Goal: Task Accomplishment & Management: Use online tool/utility

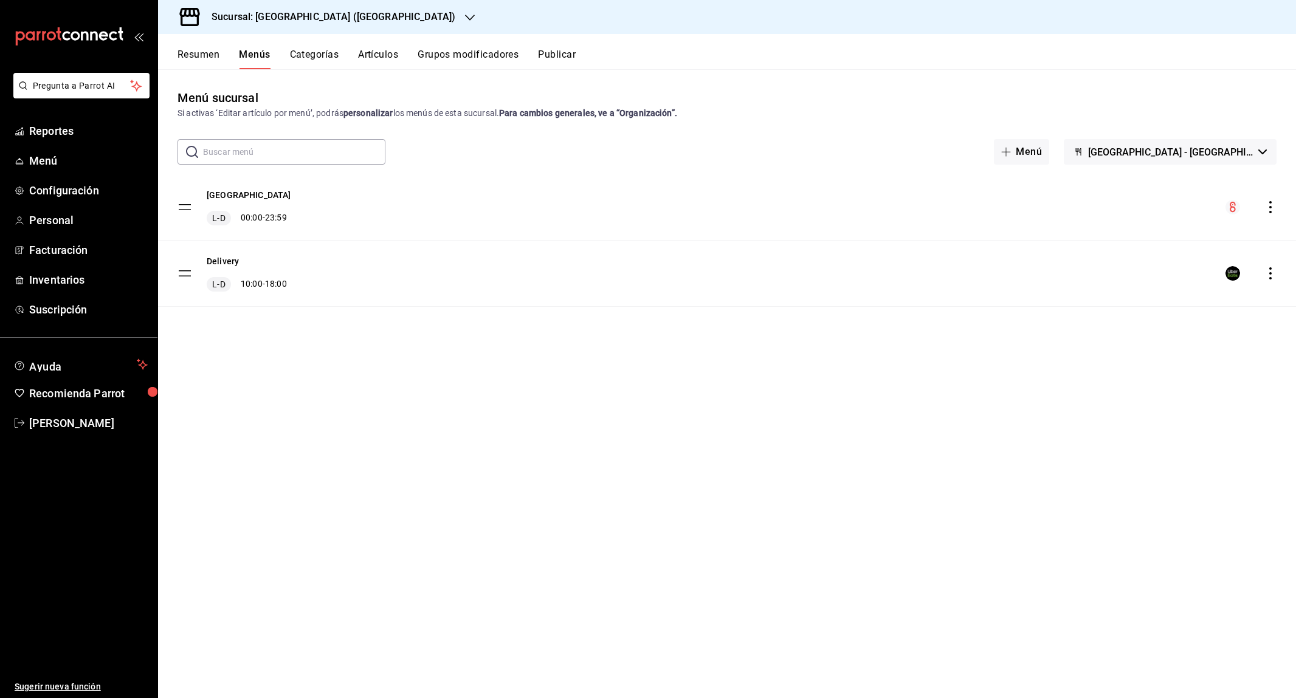
click at [390, 59] on button "Artículos" at bounding box center [378, 59] width 40 height 21
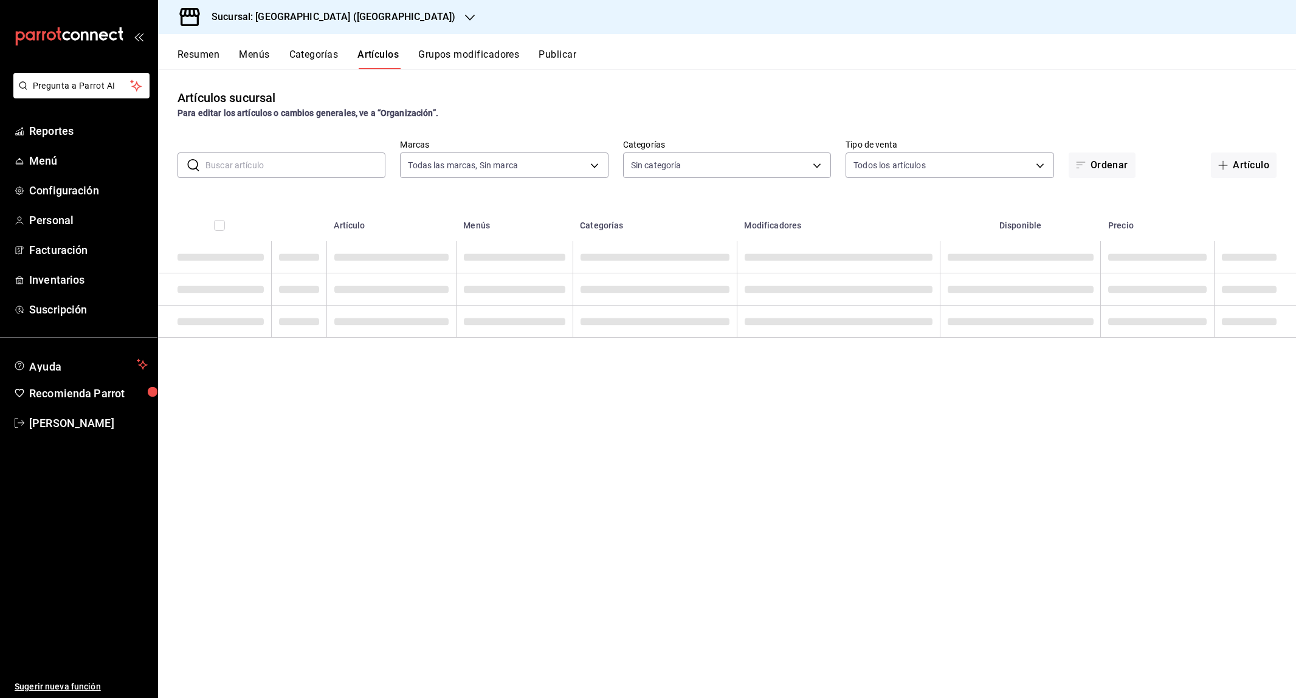
type input "76249d6f-d96c-4a1b-aa81-43e3d5e7e791"
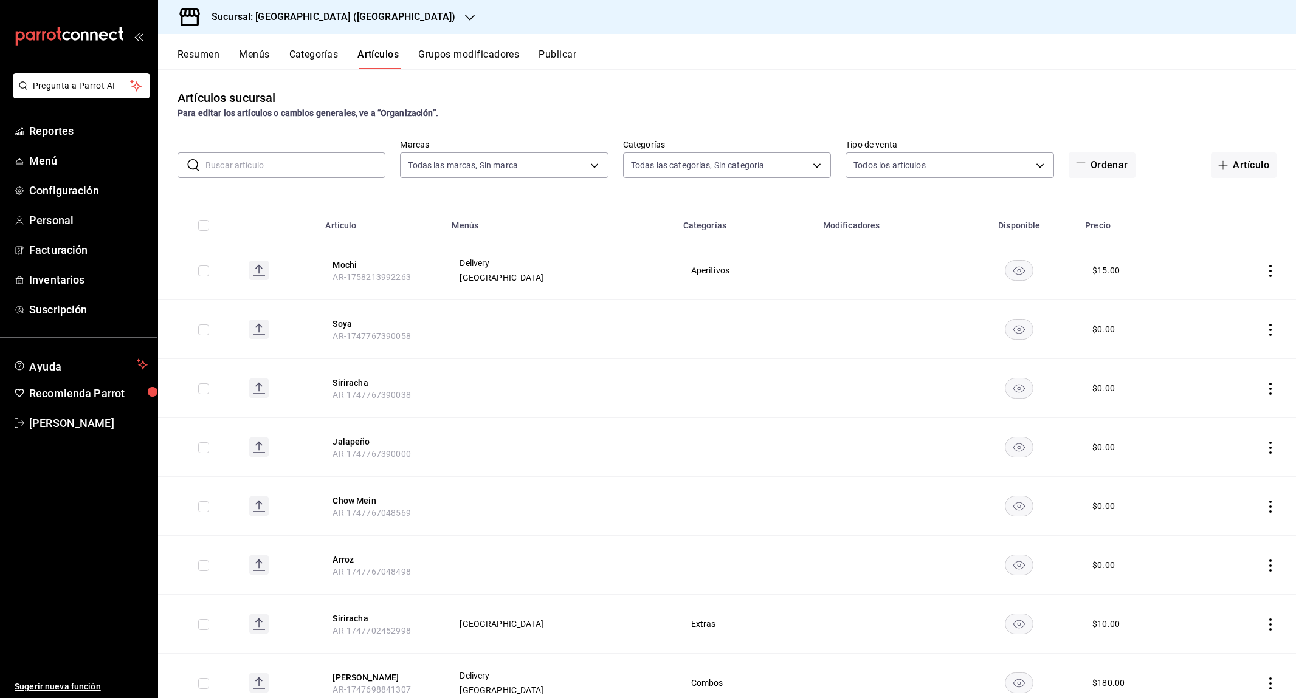
type input "9437574a-a15d-49db-8e60-a8e2b21ad083,e663196b-2029-4c27-84af-bc767ad16387,40cf7…"
click at [201, 59] on button "Resumen" at bounding box center [198, 59] width 42 height 21
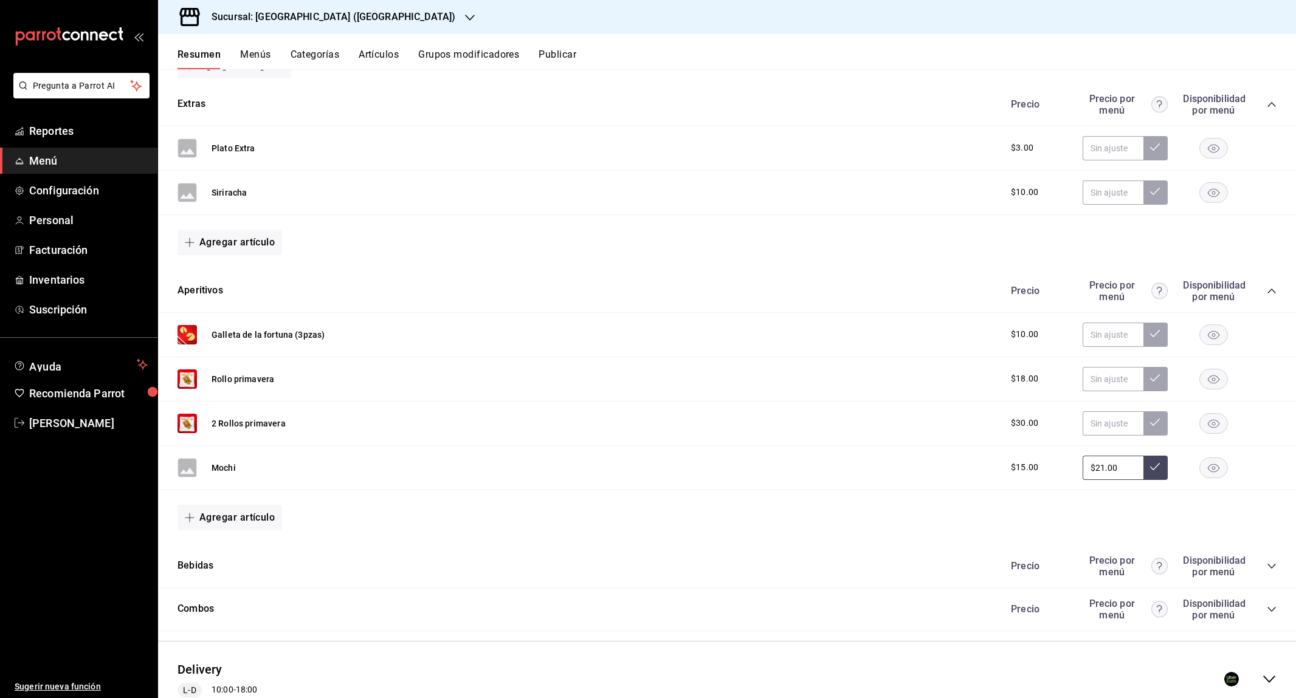
scroll to position [195, 0]
click at [1123, 460] on input "$21.00" at bounding box center [1112, 465] width 61 height 24
type input "$2.00"
type input "$15.00"
click at [1162, 467] on button at bounding box center [1155, 465] width 24 height 24
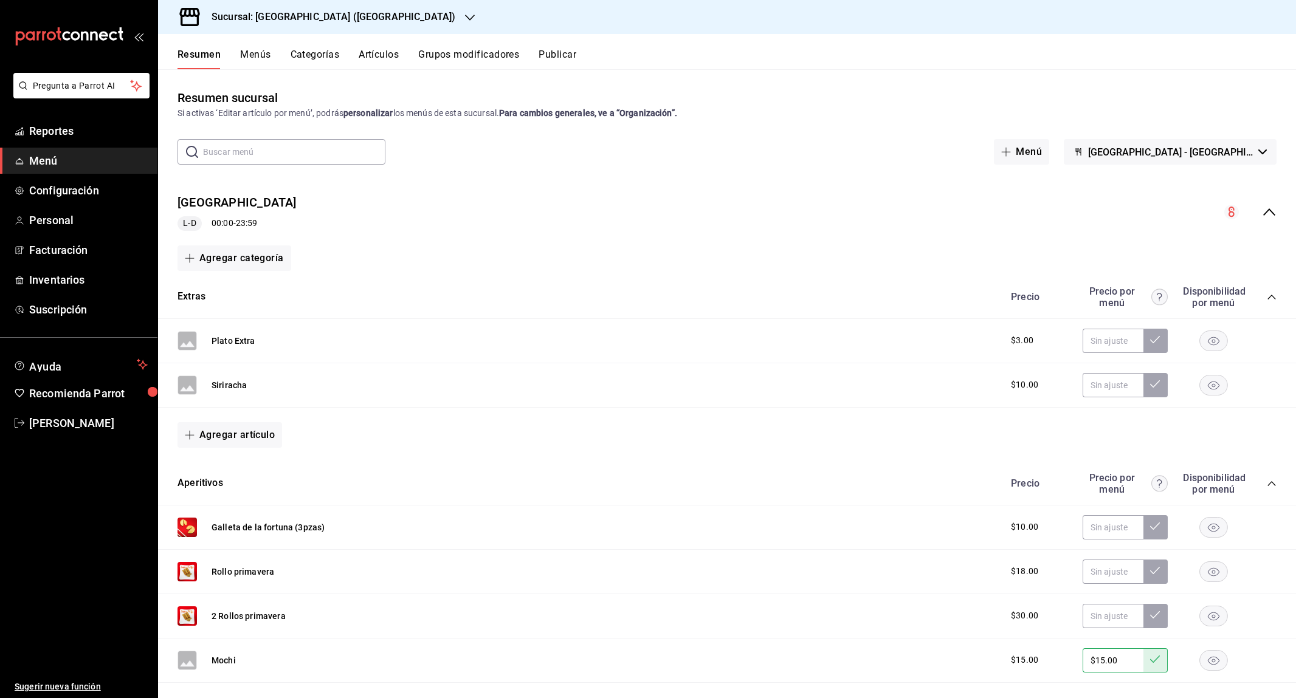
scroll to position [0, 0]
click at [558, 52] on button "Publicar" at bounding box center [557, 59] width 38 height 21
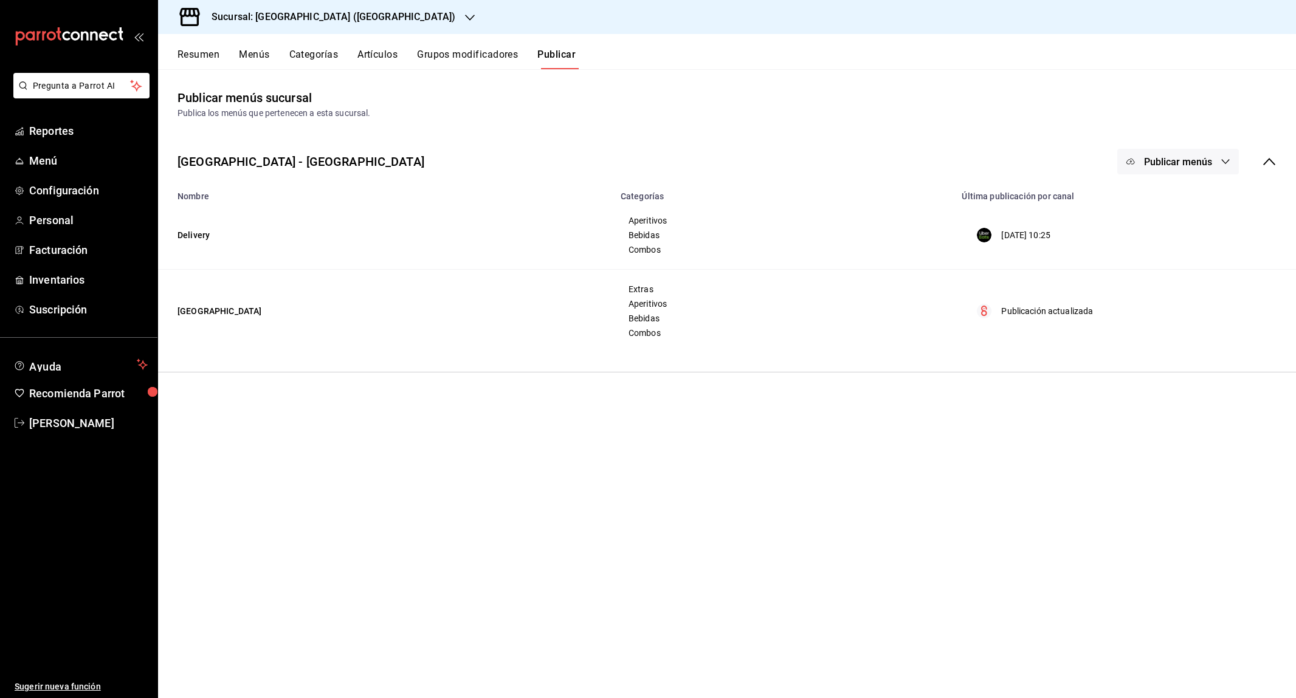
click at [1246, 152] on div "Publicar menús" at bounding box center [1196, 162] width 159 height 26
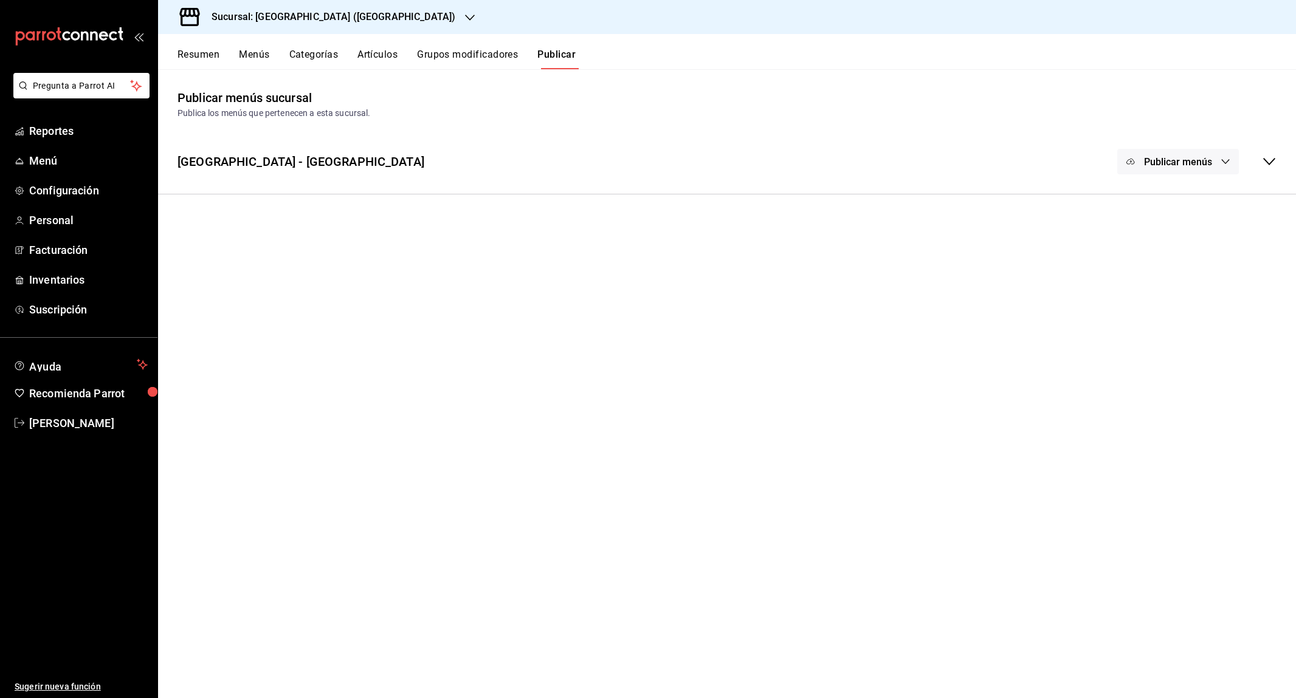
click at [1219, 154] on button "Publicar menús" at bounding box center [1178, 162] width 122 height 26
click at [1195, 222] on li "Punto de venta" at bounding box center [1179, 234] width 112 height 34
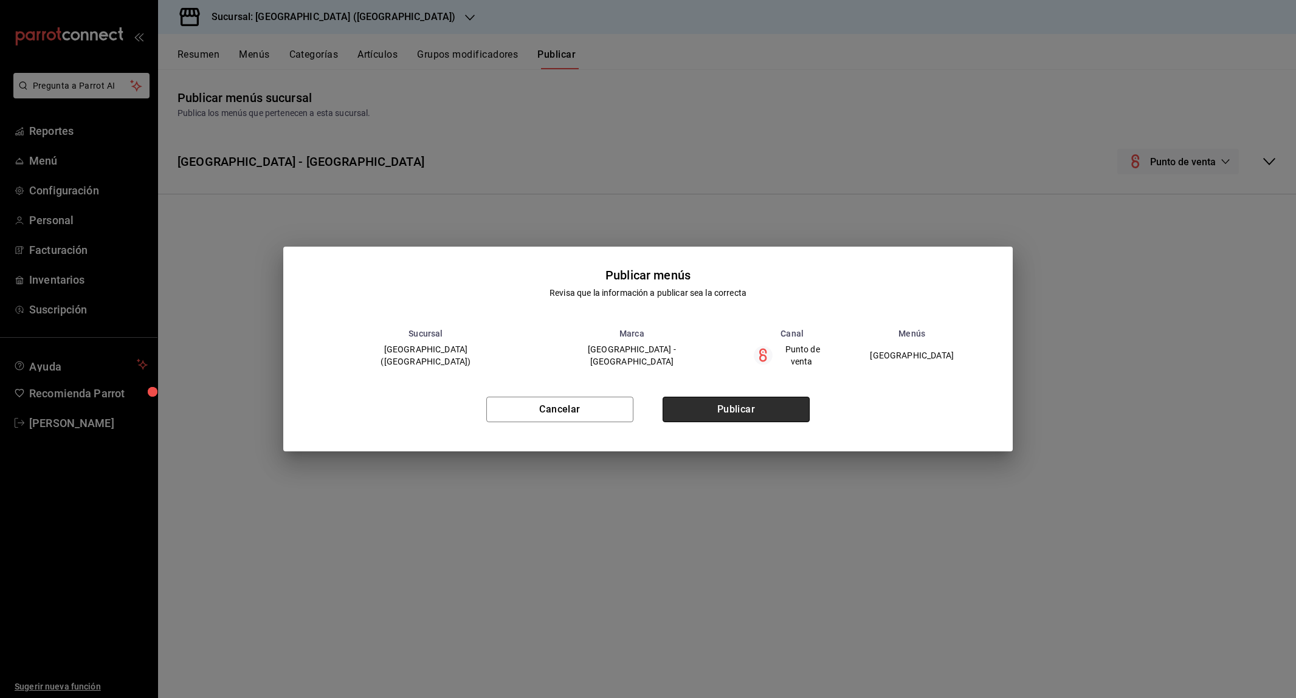
click at [783, 397] on button "Publicar" at bounding box center [735, 410] width 147 height 26
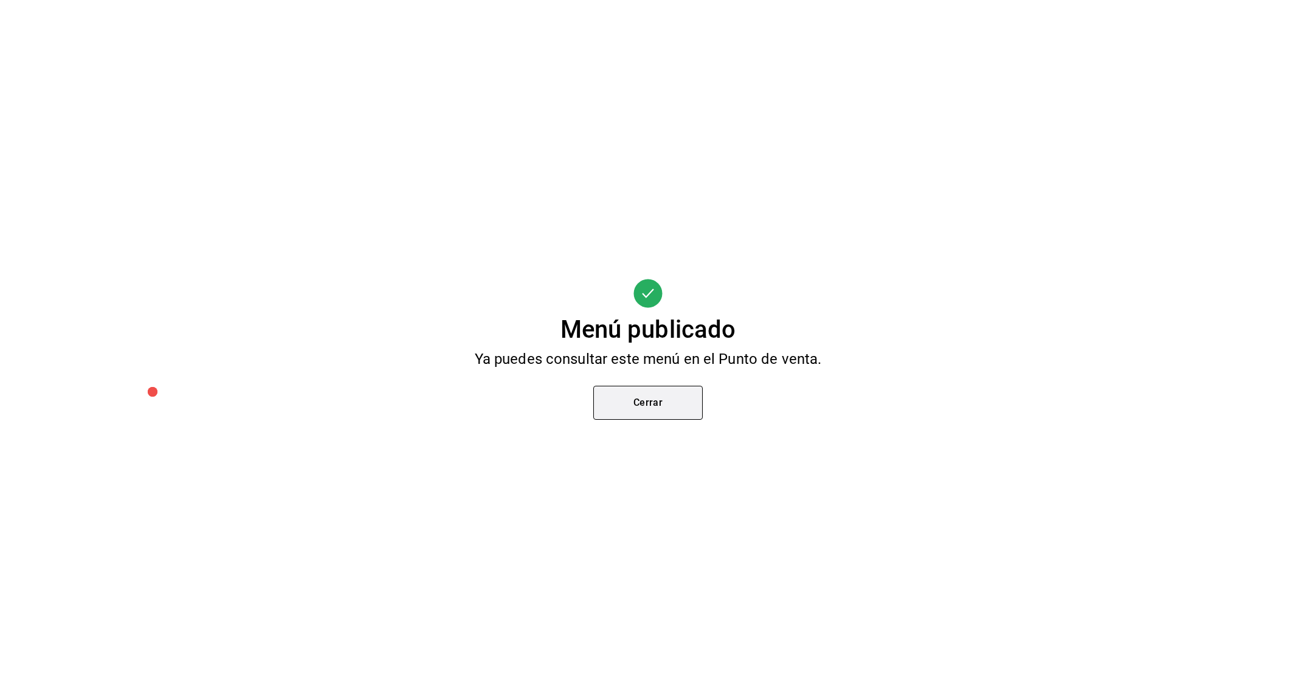
click at [647, 409] on button "Cerrar" at bounding box center [647, 403] width 109 height 34
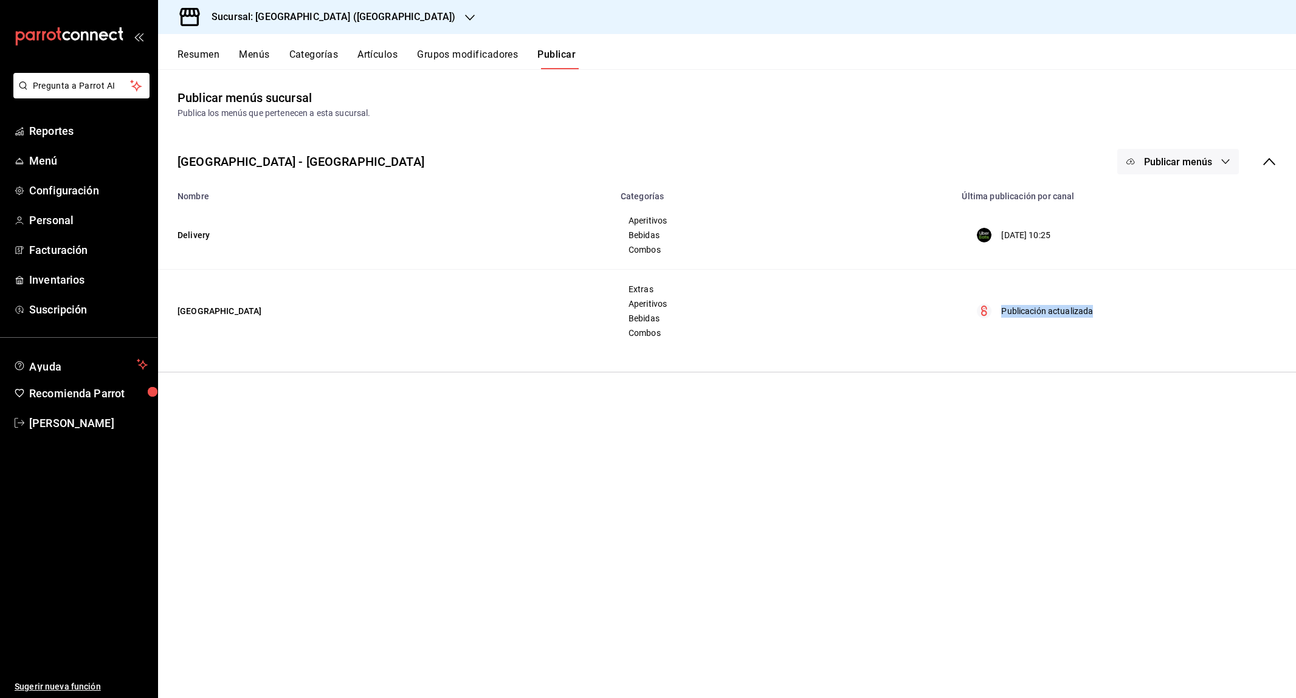
drag, startPoint x: 1113, startPoint y: 312, endPoint x: 993, endPoint y: 314, distance: 120.3
click at [993, 314] on div "Publicación actualizada" at bounding box center [1122, 311] width 306 height 15
click at [1155, 297] on td "Publicación actualizada" at bounding box center [1125, 311] width 342 height 83
drag, startPoint x: 1085, startPoint y: 232, endPoint x: 1002, endPoint y: 235, distance: 82.7
click at [1002, 235] on div "[DATE] 10:25" at bounding box center [1122, 235] width 306 height 15
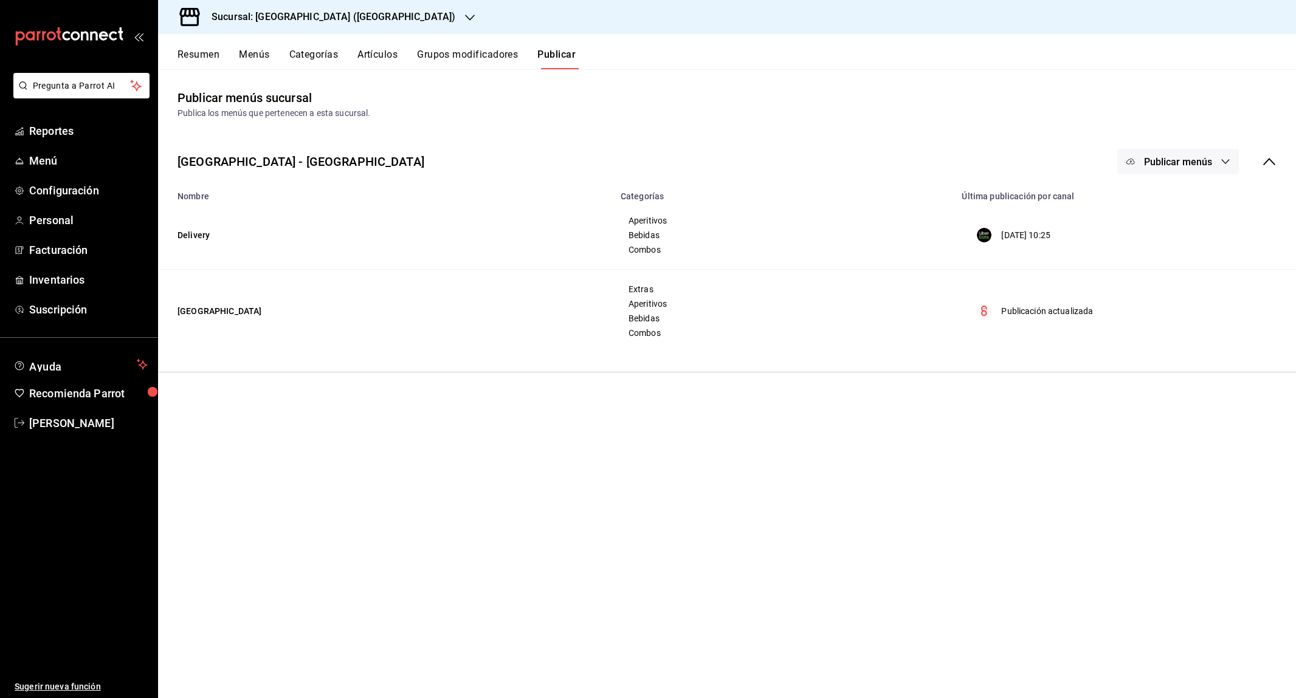
click at [1168, 242] on td "[DATE] 10:25" at bounding box center [1125, 235] width 342 height 69
